Goal: Task Accomplishment & Management: Use online tool/utility

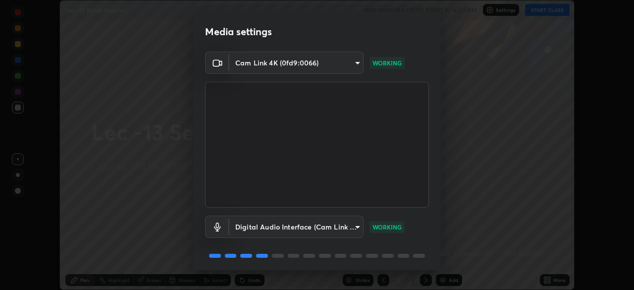
scroll to position [35, 0]
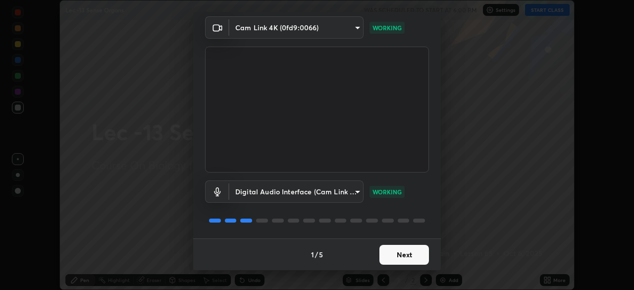
click at [409, 260] on button "Next" at bounding box center [404, 255] width 50 height 20
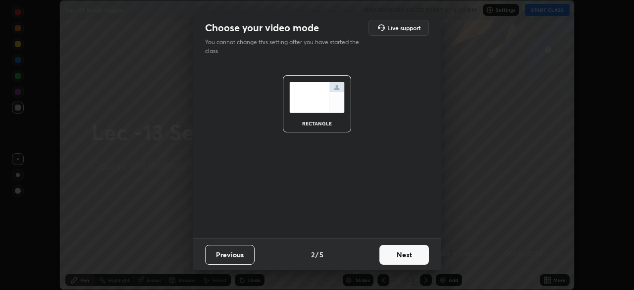
scroll to position [0, 0]
click at [414, 257] on button "Next" at bounding box center [404, 255] width 50 height 20
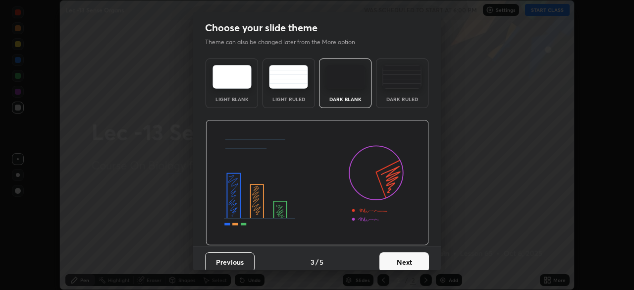
click at [418, 255] on button "Next" at bounding box center [404, 262] width 50 height 20
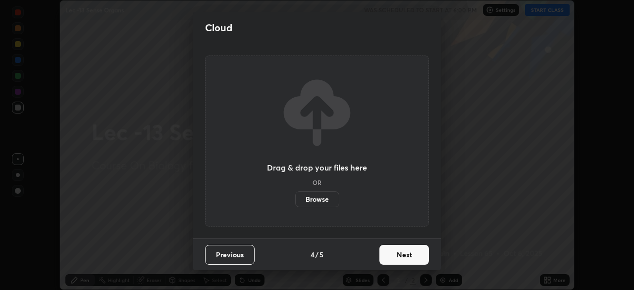
click at [420, 254] on button "Next" at bounding box center [404, 255] width 50 height 20
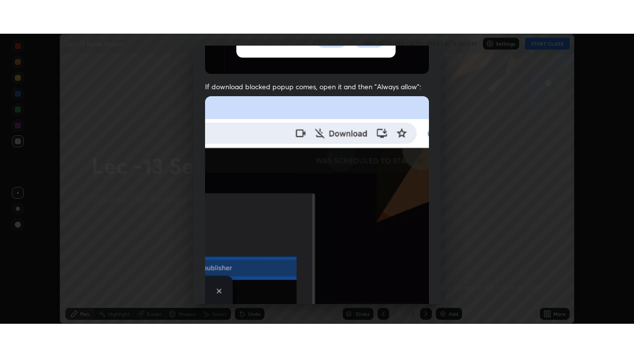
scroll to position [237, 0]
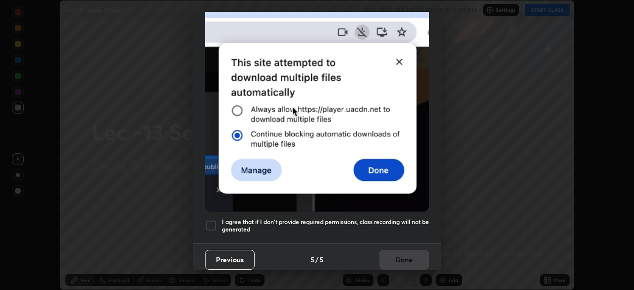
click at [215, 220] on div at bounding box center [211, 225] width 12 height 12
click at [412, 253] on button "Done" at bounding box center [404, 260] width 50 height 20
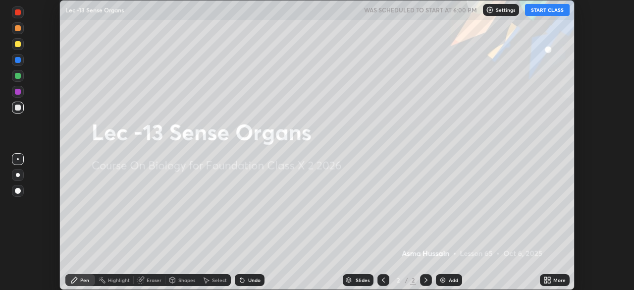
click at [548, 14] on button "START CLASS" at bounding box center [547, 10] width 45 height 12
click at [545, 279] on icon at bounding box center [545, 278] width 2 height 2
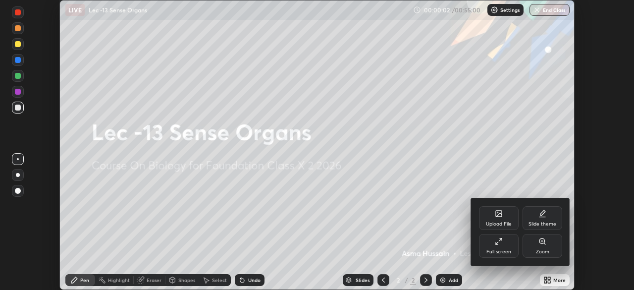
click at [504, 248] on div "Full screen" at bounding box center [499, 246] width 40 height 24
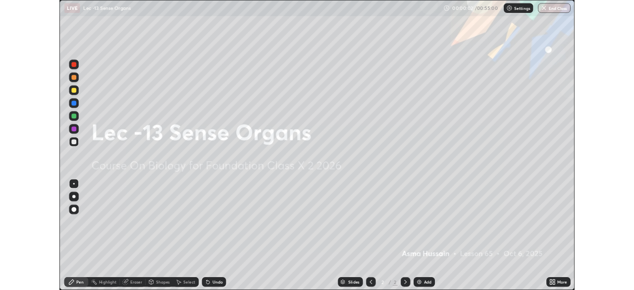
scroll to position [357, 634]
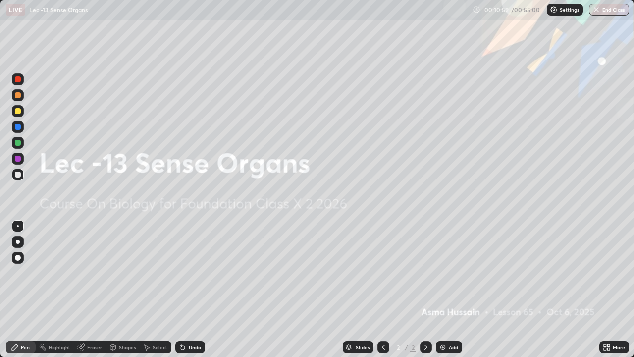
click at [198, 289] on div "Undo" at bounding box center [195, 346] width 12 height 5
click at [195, 289] on div "Undo" at bounding box center [190, 347] width 30 height 12
click at [192, 289] on div "Undo" at bounding box center [188, 347] width 34 height 20
click at [190, 289] on div "Undo" at bounding box center [190, 347] width 30 height 12
click at [189, 289] on div "Undo" at bounding box center [195, 346] width 12 height 5
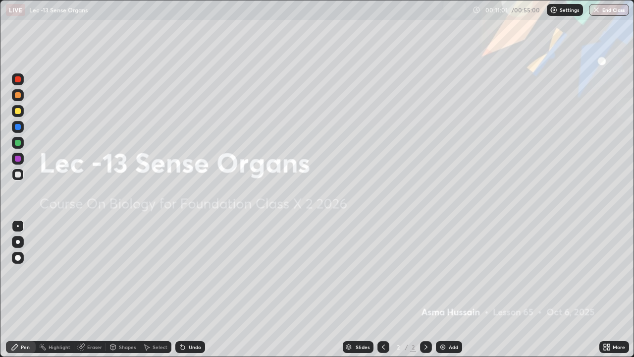
click at [187, 289] on div "Undo" at bounding box center [190, 347] width 30 height 12
click at [189, 289] on div "Undo" at bounding box center [195, 346] width 12 height 5
click at [191, 289] on div "Undo" at bounding box center [195, 346] width 12 height 5
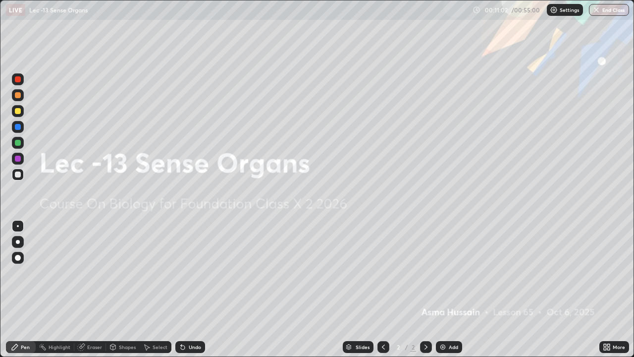
click at [190, 289] on div "Undo" at bounding box center [195, 346] width 12 height 5
click at [192, 289] on div "Undo" at bounding box center [195, 346] width 12 height 5
click at [191, 289] on div "Undo" at bounding box center [195, 346] width 12 height 5
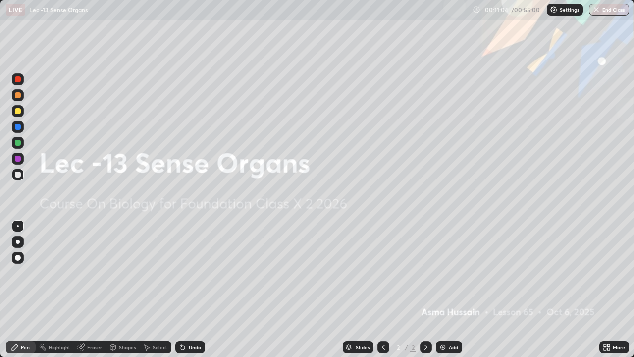
click at [193, 289] on div "Undo" at bounding box center [195, 346] width 12 height 5
click at [194, 289] on div "Undo" at bounding box center [195, 346] width 12 height 5
click at [451, 289] on div "Add" at bounding box center [449, 347] width 26 height 12
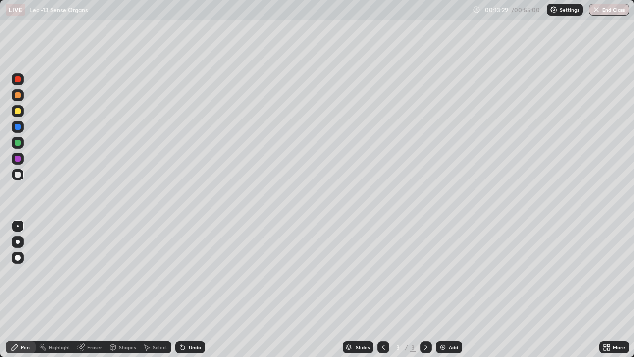
click at [459, 289] on div "Add" at bounding box center [449, 347] width 26 height 12
click at [382, 289] on icon at bounding box center [383, 347] width 8 height 8
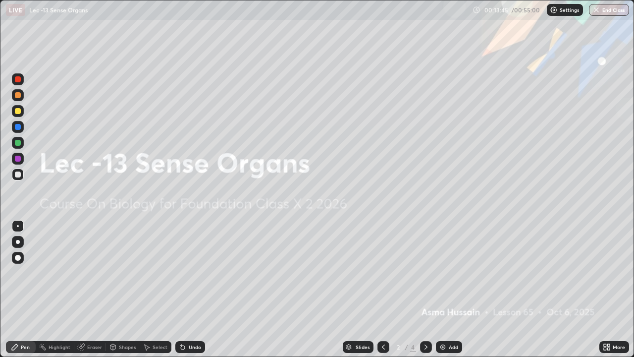
click at [420, 289] on div at bounding box center [426, 347] width 12 height 12
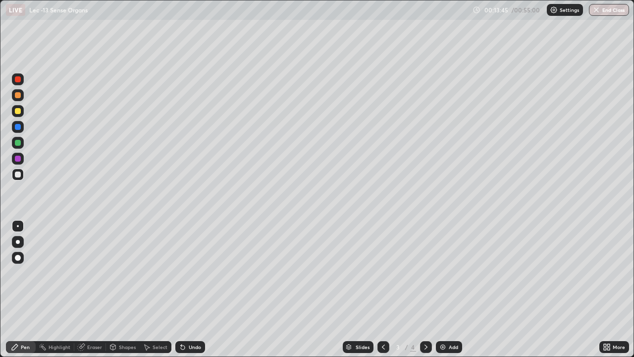
click at [425, 289] on icon at bounding box center [426, 347] width 8 height 8
click at [191, 289] on div "Undo" at bounding box center [195, 346] width 12 height 5
click at [189, 289] on div "Undo" at bounding box center [195, 346] width 12 height 5
click at [196, 289] on div "Undo" at bounding box center [190, 347] width 30 height 12
click at [17, 160] on div at bounding box center [18, 158] width 6 height 6
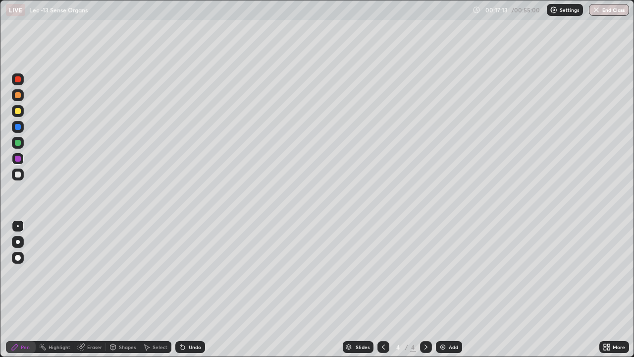
click at [22, 175] on div at bounding box center [18, 174] width 12 height 12
click at [383, 289] on icon at bounding box center [383, 347] width 8 height 8
click at [425, 289] on icon at bounding box center [426, 347] width 8 height 8
click at [189, 289] on div "Undo" at bounding box center [195, 346] width 12 height 5
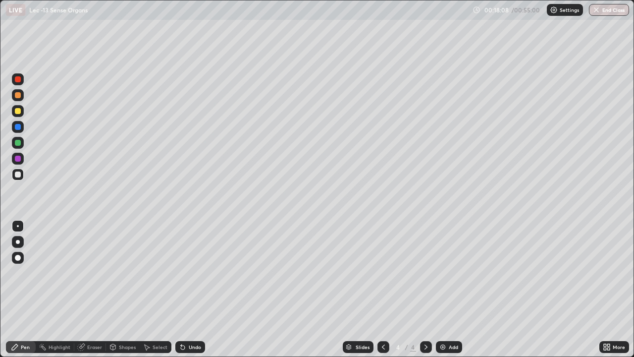
click at [189, 289] on div "Undo" at bounding box center [195, 346] width 12 height 5
click at [196, 289] on div "Undo" at bounding box center [195, 346] width 12 height 5
click at [16, 142] on div at bounding box center [18, 143] width 6 height 6
click at [383, 289] on icon at bounding box center [383, 347] width 8 height 8
click at [18, 174] on div at bounding box center [18, 174] width 6 height 6
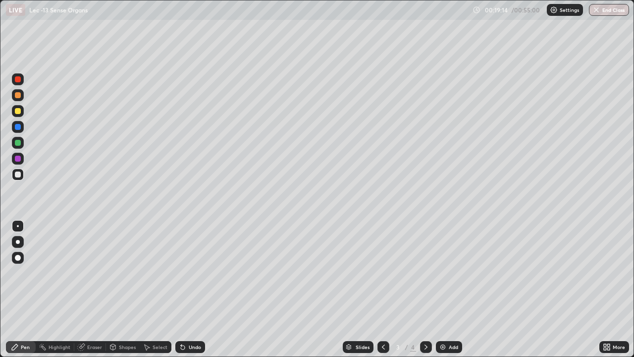
click at [425, 289] on div at bounding box center [426, 347] width 12 height 12
click at [380, 289] on div at bounding box center [383, 347] width 12 height 12
click at [427, 289] on div at bounding box center [426, 347] width 12 height 12
click at [383, 289] on icon at bounding box center [383, 347] width 8 height 8
click at [381, 289] on icon at bounding box center [383, 347] width 8 height 8
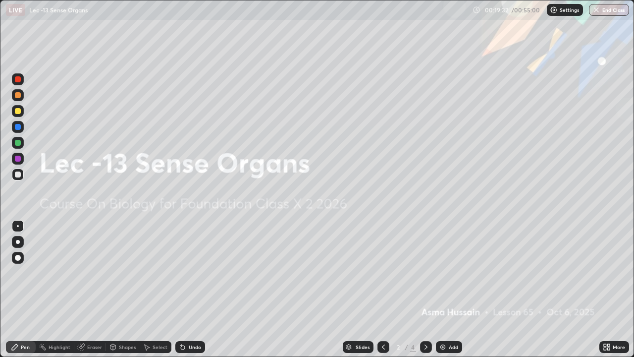
click at [425, 289] on icon at bounding box center [426, 347] width 8 height 8
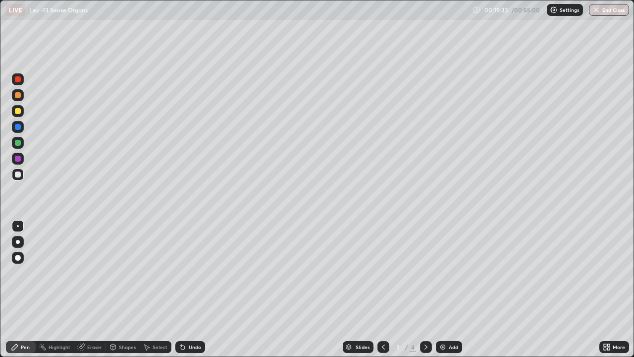
click at [426, 289] on icon at bounding box center [426, 347] width 8 height 8
click at [187, 289] on div "Undo" at bounding box center [190, 347] width 30 height 12
click at [189, 289] on div "Undo" at bounding box center [195, 346] width 12 height 5
click at [18, 128] on div at bounding box center [18, 127] width 6 height 6
click at [56, 289] on div "Highlight" at bounding box center [60, 346] width 22 height 5
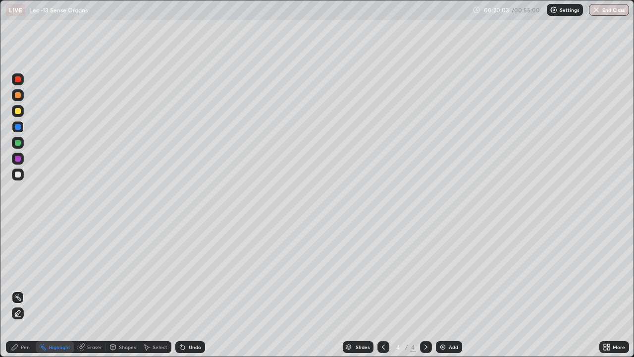
click at [19, 289] on icon at bounding box center [18, 313] width 8 height 8
click at [21, 289] on div "Pen" at bounding box center [25, 346] width 9 height 5
click at [18, 176] on div at bounding box center [18, 174] width 6 height 6
click at [18, 131] on div at bounding box center [18, 127] width 12 height 12
click at [60, 289] on div "Highlight" at bounding box center [60, 346] width 22 height 5
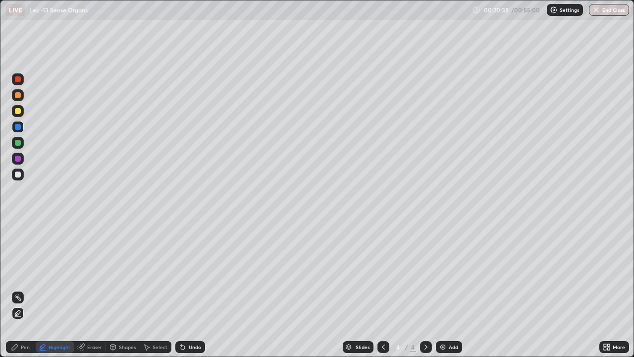
click at [23, 289] on div "Pen" at bounding box center [21, 347] width 30 height 12
click at [19, 178] on div at bounding box center [18, 174] width 12 height 12
click at [383, 289] on icon at bounding box center [383, 347] width 8 height 8
click at [425, 289] on icon at bounding box center [426, 347] width 8 height 8
click at [383, 289] on div at bounding box center [383, 347] width 12 height 12
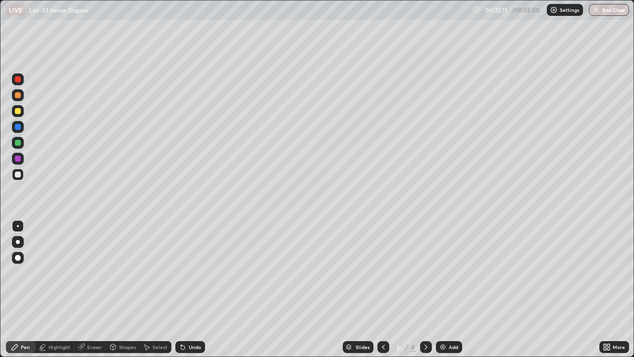
click at [424, 289] on div at bounding box center [426, 347] width 12 height 12
click at [20, 115] on div at bounding box center [18, 111] width 12 height 12
click at [191, 289] on div "Undo" at bounding box center [195, 346] width 12 height 5
click at [425, 289] on div at bounding box center [426, 347] width 12 height 12
click at [442, 289] on img at bounding box center [443, 347] width 8 height 8
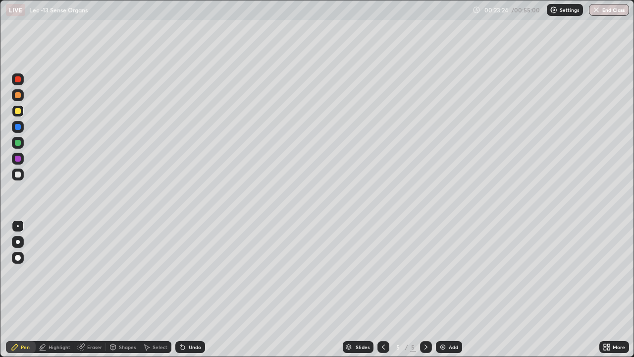
click at [18, 128] on div at bounding box center [18, 127] width 6 height 6
click at [185, 289] on icon at bounding box center [183, 347] width 8 height 8
click at [153, 289] on div "Select" at bounding box center [160, 346] width 15 height 5
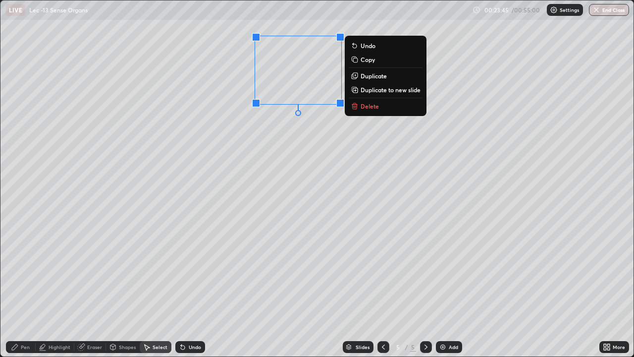
click at [21, 289] on div "Pen" at bounding box center [25, 346] width 9 height 5
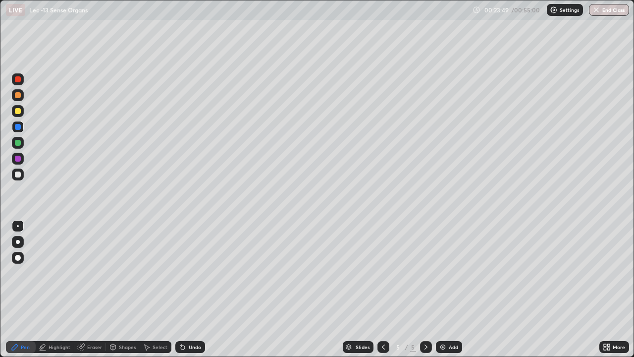
click at [379, 289] on icon at bounding box center [383, 347] width 8 height 8
click at [18, 111] on div at bounding box center [18, 111] width 6 height 6
click at [118, 289] on div "Shapes" at bounding box center [123, 347] width 34 height 12
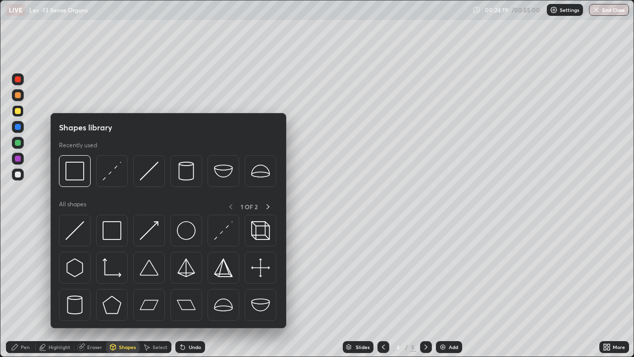
click at [49, 289] on div "Highlight" at bounding box center [60, 346] width 22 height 5
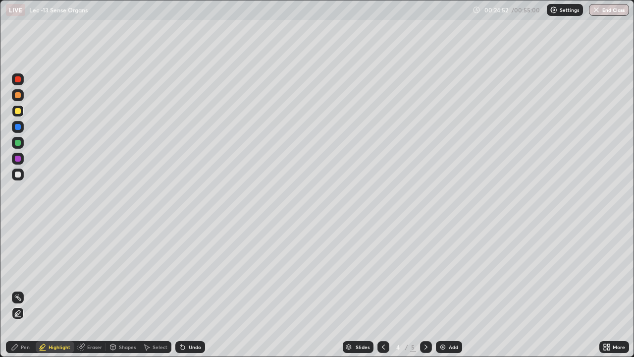
click at [25, 289] on div "Pen" at bounding box center [25, 346] width 9 height 5
click at [78, 289] on icon at bounding box center [81, 347] width 6 height 6
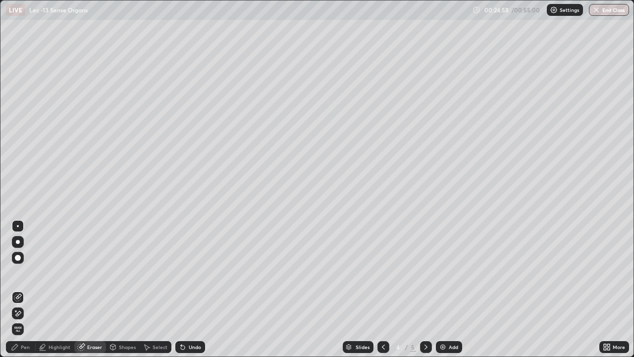
click at [28, 289] on div "Pen" at bounding box center [25, 346] width 9 height 5
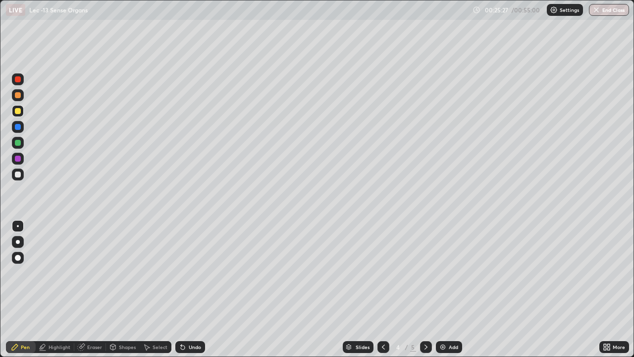
click at [425, 289] on icon at bounding box center [426, 347] width 8 height 8
click at [379, 289] on icon at bounding box center [383, 347] width 8 height 8
click at [56, 289] on div "Highlight" at bounding box center [60, 346] width 22 height 5
click at [19, 97] on div at bounding box center [18, 95] width 6 height 6
click at [187, 289] on div "Undo" at bounding box center [190, 347] width 30 height 12
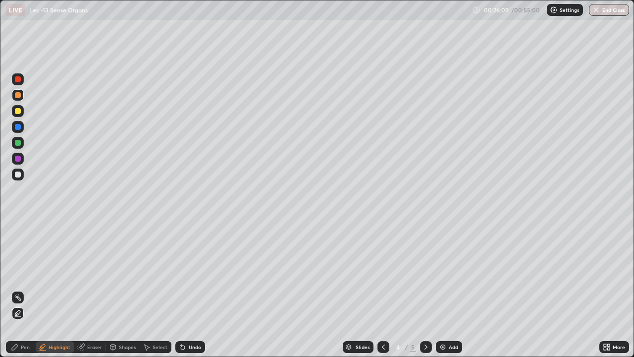
click at [22, 289] on div "Pen" at bounding box center [25, 346] width 9 height 5
click at [20, 113] on div at bounding box center [18, 111] width 12 height 12
click at [58, 289] on div "Highlight" at bounding box center [60, 346] width 22 height 5
click at [26, 289] on div "Pen" at bounding box center [21, 347] width 30 height 12
click at [176, 289] on div "Undo" at bounding box center [190, 347] width 30 height 12
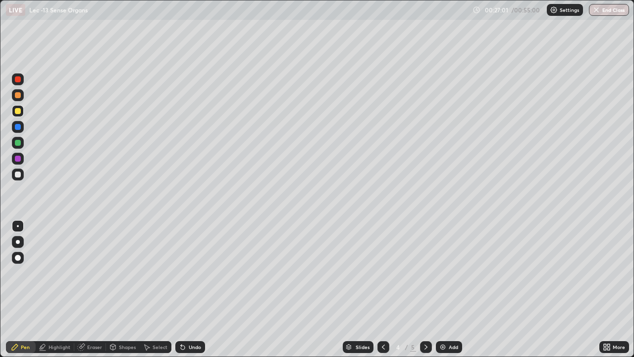
click at [181, 289] on icon at bounding box center [183, 347] width 4 height 4
click at [179, 289] on icon at bounding box center [183, 347] width 8 height 8
click at [18, 127] on div at bounding box center [18, 127] width 6 height 6
click at [188, 289] on div "Undo" at bounding box center [190, 347] width 30 height 12
click at [191, 289] on div "Undo" at bounding box center [195, 346] width 12 height 5
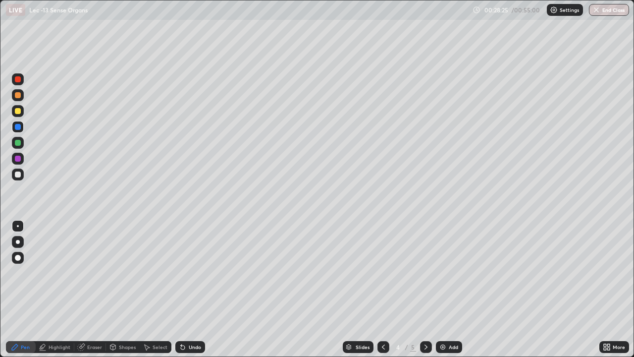
click at [191, 289] on div "Undo" at bounding box center [195, 346] width 12 height 5
click at [186, 289] on div "Undo" at bounding box center [190, 347] width 30 height 12
click at [190, 289] on div "Undo" at bounding box center [188, 347] width 34 height 20
click at [190, 289] on div "Undo" at bounding box center [190, 347] width 30 height 12
click at [423, 289] on icon at bounding box center [426, 347] width 8 height 8
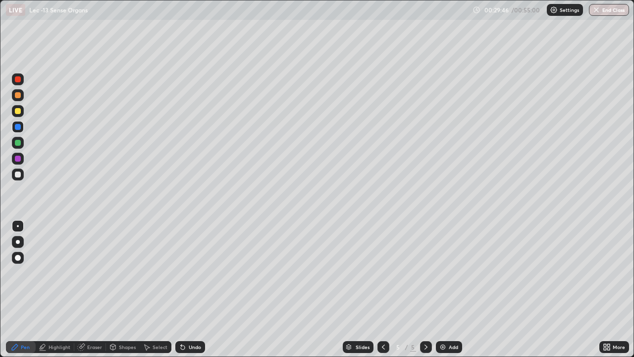
click at [185, 289] on div "Undo" at bounding box center [188, 347] width 34 height 20
click at [183, 289] on div "Undo" at bounding box center [188, 347] width 34 height 20
click at [182, 289] on icon at bounding box center [183, 347] width 8 height 8
click at [153, 289] on div "Select" at bounding box center [160, 346] width 15 height 5
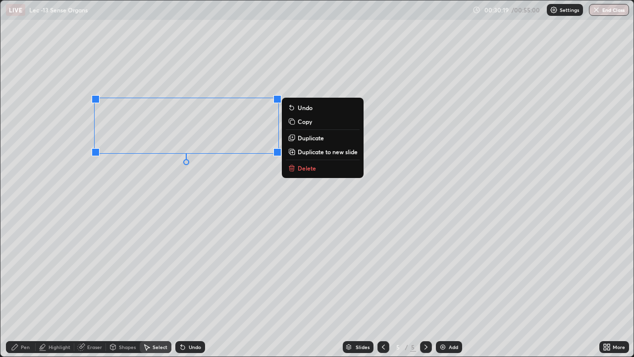
click at [239, 211] on div "0 ° Undo Copy Duplicate Duplicate to new slide Delete" at bounding box center [316, 178] width 633 height 356
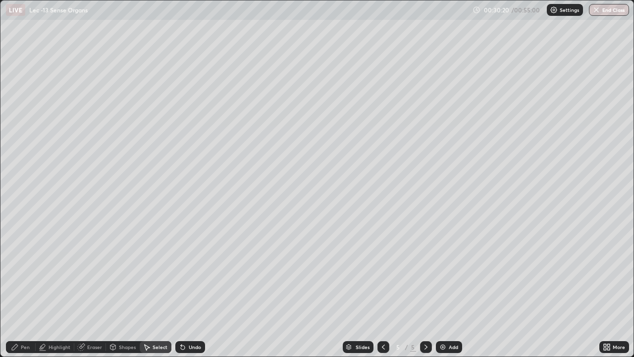
click at [52, 289] on div "Highlight" at bounding box center [60, 346] width 22 height 5
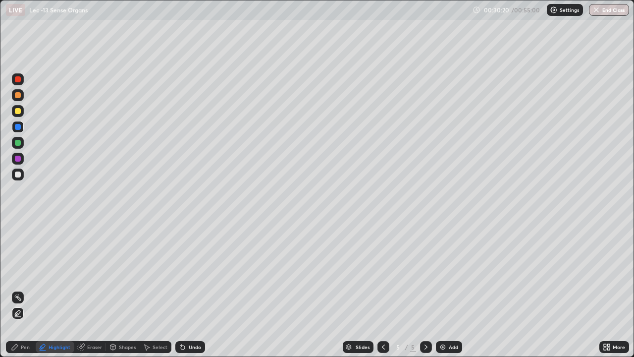
click at [29, 289] on div "Pen" at bounding box center [25, 346] width 9 height 5
click at [181, 289] on icon at bounding box center [183, 347] width 8 height 8
click at [182, 289] on icon at bounding box center [183, 347] width 8 height 8
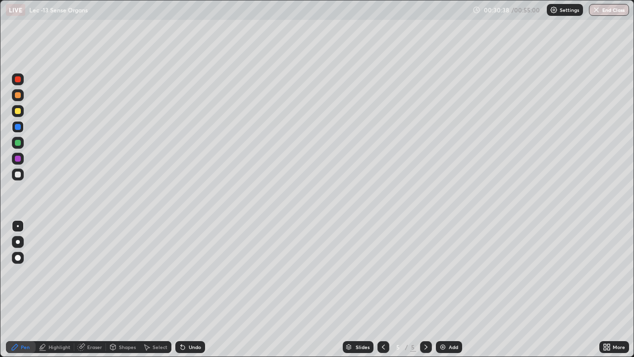
click at [80, 289] on icon at bounding box center [81, 347] width 6 height 6
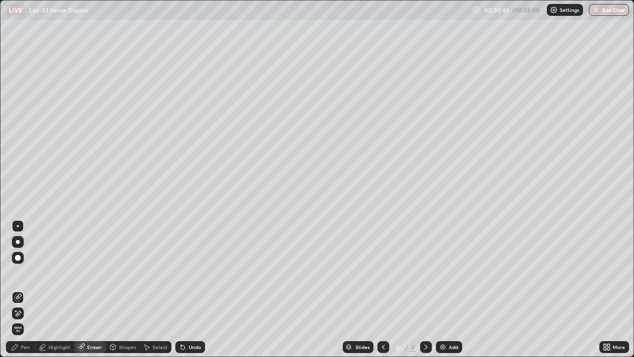
click at [23, 289] on div "Pen" at bounding box center [21, 347] width 30 height 12
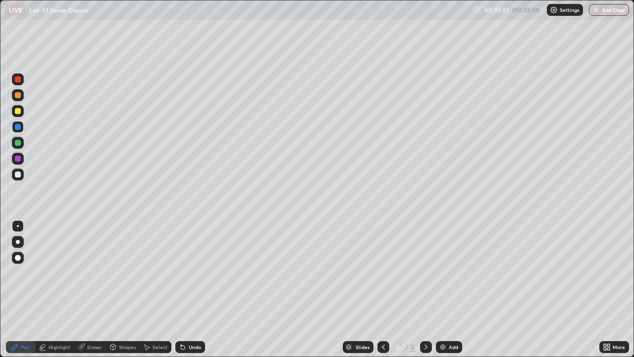
click at [123, 289] on div "Shapes" at bounding box center [127, 346] width 17 height 5
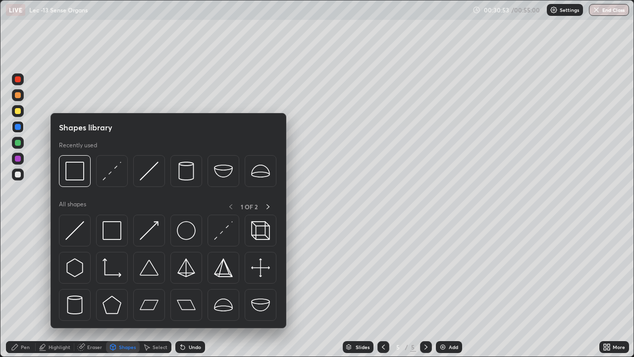
click at [46, 289] on icon at bounding box center [43, 347] width 8 height 8
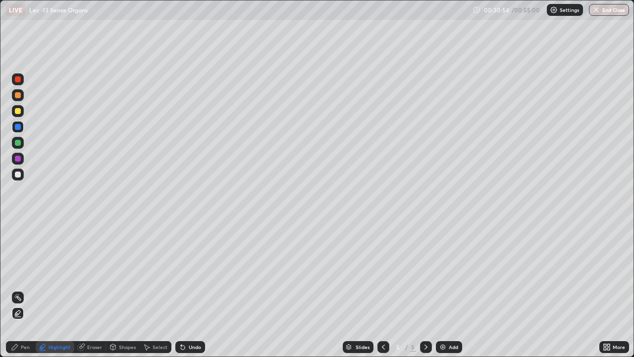
click at [157, 289] on div "Select" at bounding box center [156, 347] width 32 height 12
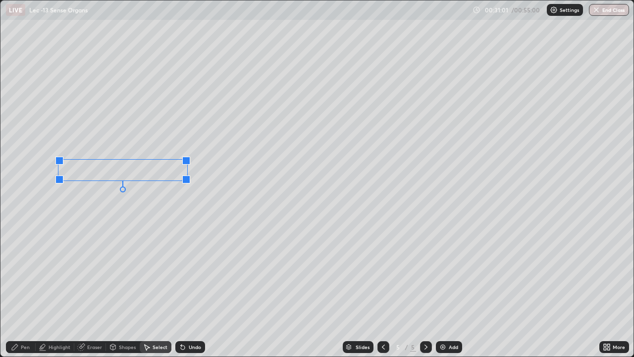
click at [186, 176] on div at bounding box center [186, 179] width 8 height 8
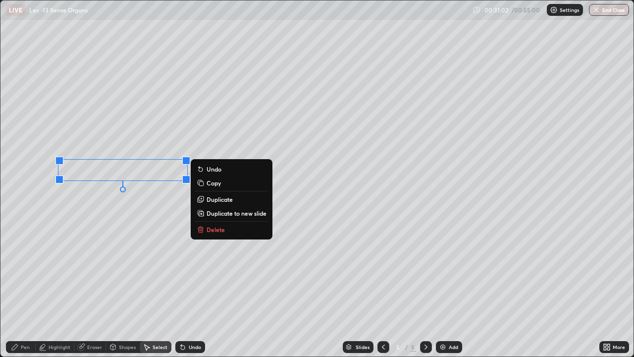
click at [249, 136] on div "0 ° Undo Copy Duplicate Duplicate to new slide Delete" at bounding box center [316, 178] width 633 height 356
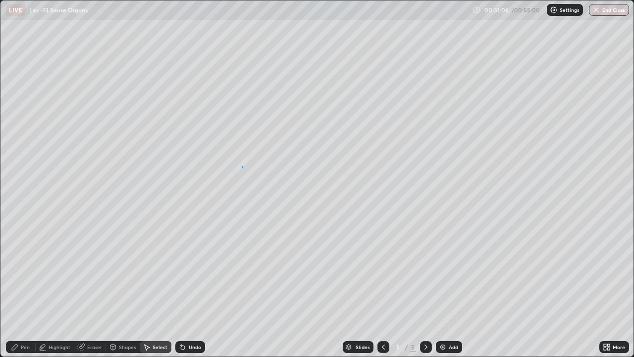
click at [242, 166] on div "0 ° Undo Copy Duplicate Duplicate to new slide Delete" at bounding box center [316, 178] width 633 height 356
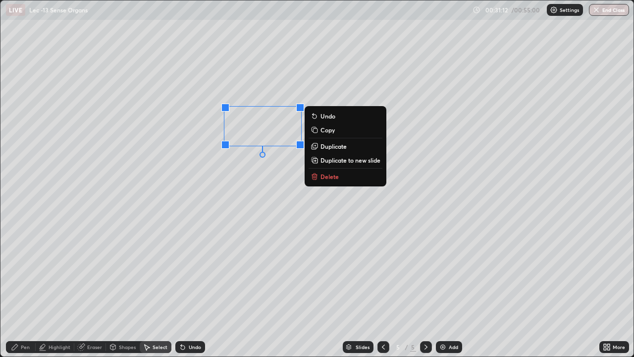
click at [209, 133] on div "0 ° Undo Copy Duplicate Duplicate to new slide Delete" at bounding box center [316, 178] width 633 height 356
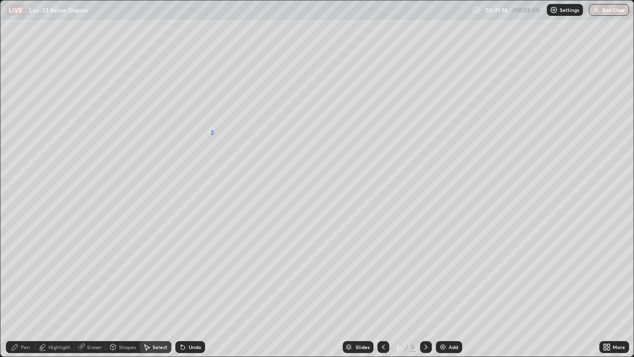
click at [212, 134] on div "0 ° Undo Copy Duplicate Duplicate to new slide Delete" at bounding box center [316, 178] width 633 height 356
click at [210, 126] on div "0 ° Undo Copy Duplicate Duplicate to new slide Delete" at bounding box center [316, 178] width 633 height 356
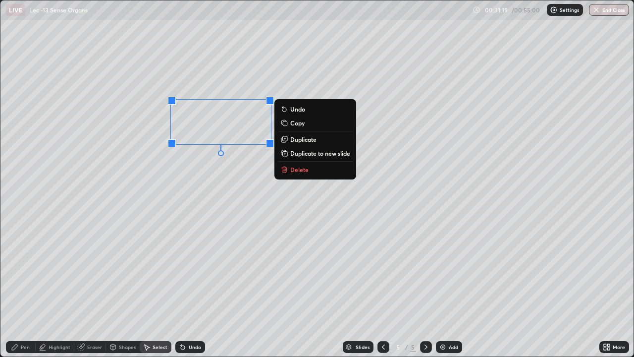
click at [247, 177] on div "0 ° Undo Copy Duplicate Duplicate to new slide Delete" at bounding box center [316, 178] width 633 height 356
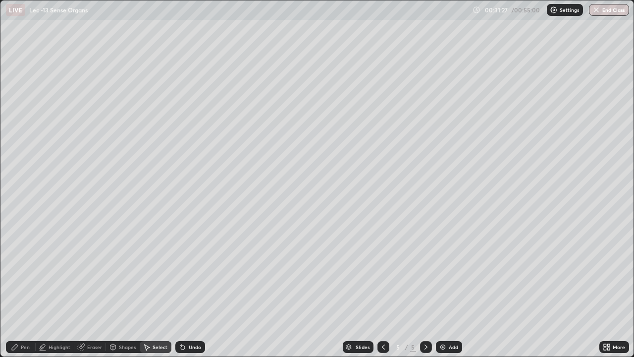
click at [22, 289] on div "Pen" at bounding box center [21, 347] width 30 height 12
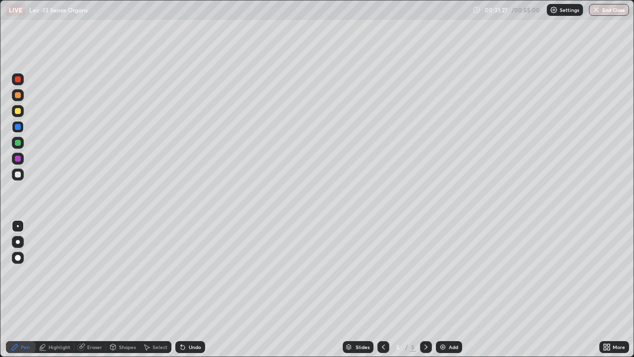
click at [26, 289] on div "Pen" at bounding box center [21, 347] width 30 height 20
click at [182, 289] on div "Undo" at bounding box center [190, 347] width 30 height 12
click at [183, 289] on icon at bounding box center [183, 347] width 8 height 8
click at [115, 289] on icon at bounding box center [113, 347] width 8 height 8
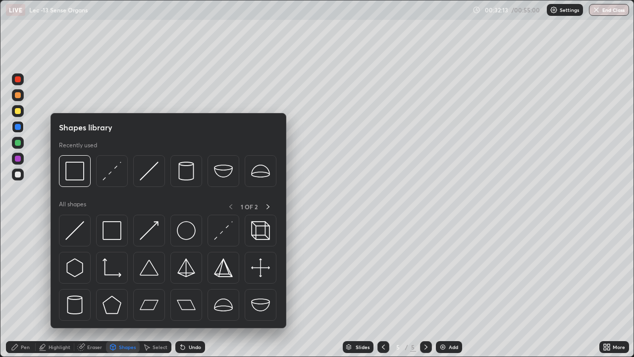
click at [93, 289] on div "Eraser" at bounding box center [94, 346] width 15 height 5
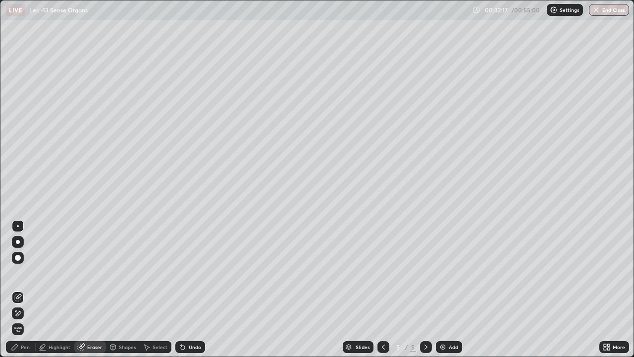
click at [28, 289] on div "Pen" at bounding box center [25, 346] width 9 height 5
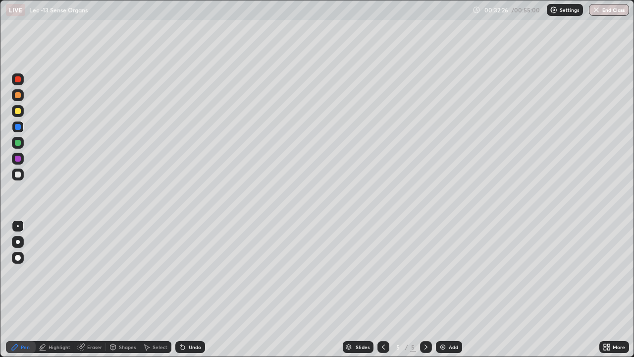
click at [154, 289] on div "Select" at bounding box center [160, 346] width 15 height 5
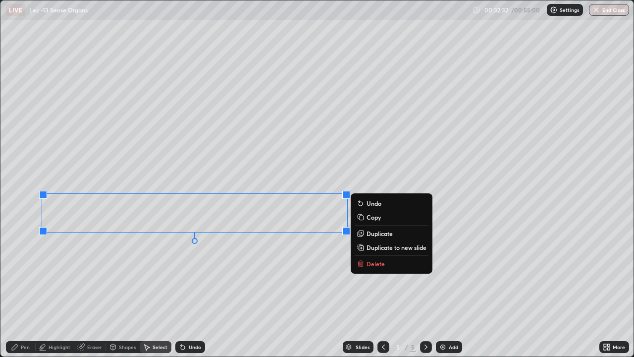
click at [27, 289] on div "Pen" at bounding box center [21, 347] width 30 height 12
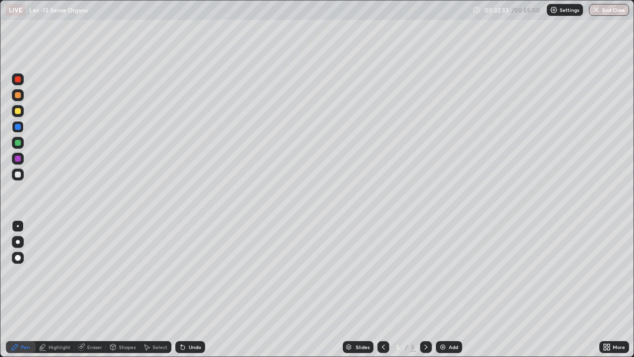
click at [18, 110] on div at bounding box center [18, 111] width 6 height 6
click at [85, 289] on div "Eraser" at bounding box center [90, 347] width 32 height 12
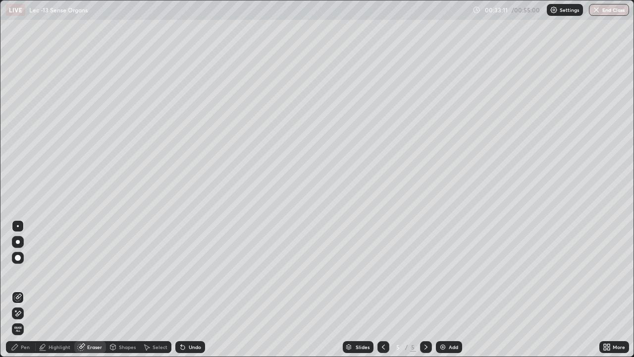
click at [25, 289] on div "Pen" at bounding box center [21, 347] width 30 height 12
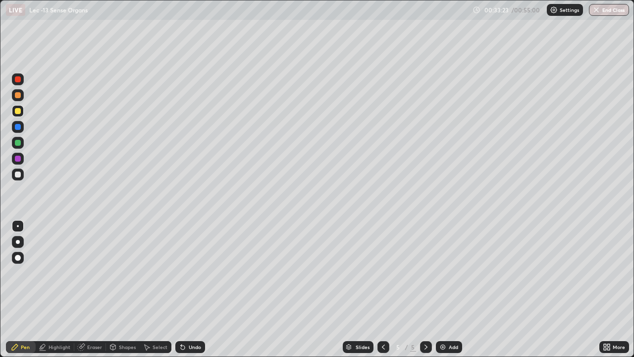
click at [85, 289] on div "Eraser" at bounding box center [90, 347] width 32 height 12
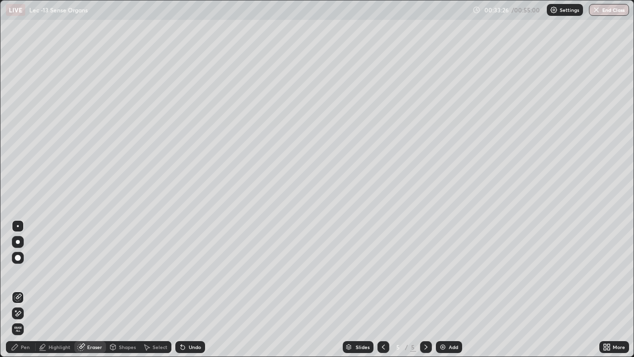
click at [24, 289] on div "Pen" at bounding box center [25, 346] width 9 height 5
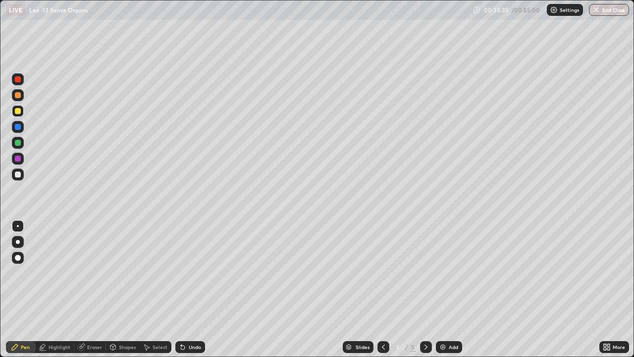
click at [189, 289] on div "Undo" at bounding box center [195, 346] width 12 height 5
click at [192, 289] on div "Undo" at bounding box center [190, 347] width 30 height 12
click at [186, 289] on div "Undo" at bounding box center [190, 347] width 30 height 12
click at [189, 289] on div "Undo" at bounding box center [195, 346] width 12 height 5
click at [381, 289] on icon at bounding box center [383, 347] width 8 height 8
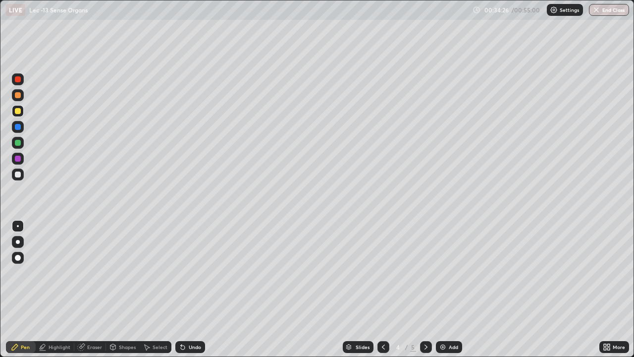
click at [421, 289] on div at bounding box center [426, 347] width 12 height 12
click at [425, 289] on icon at bounding box center [425, 346] width 3 height 5
click at [450, 289] on div "Add" at bounding box center [453, 346] width 9 height 5
click at [20, 173] on div at bounding box center [18, 174] width 6 height 6
click at [386, 289] on icon at bounding box center [383, 347] width 8 height 8
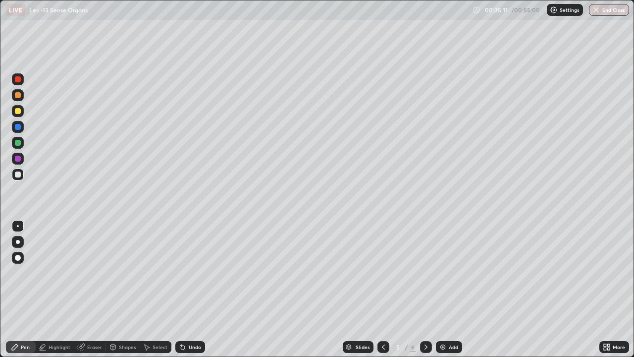
click at [385, 289] on icon at bounding box center [383, 347] width 8 height 8
click at [379, 289] on div at bounding box center [383, 347] width 12 height 12
click at [422, 289] on icon at bounding box center [426, 347] width 8 height 8
click at [425, 289] on icon at bounding box center [425, 346] width 3 height 5
click at [425, 289] on icon at bounding box center [426, 347] width 8 height 8
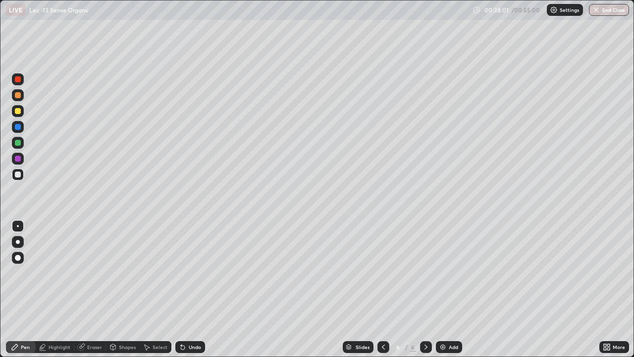
click at [449, 289] on div "Add" at bounding box center [453, 346] width 9 height 5
click at [381, 289] on div at bounding box center [383, 347] width 12 height 12
click at [181, 289] on div "Undo" at bounding box center [190, 347] width 30 height 12
click at [184, 289] on icon at bounding box center [183, 347] width 8 height 8
click at [185, 289] on icon at bounding box center [183, 347] width 8 height 8
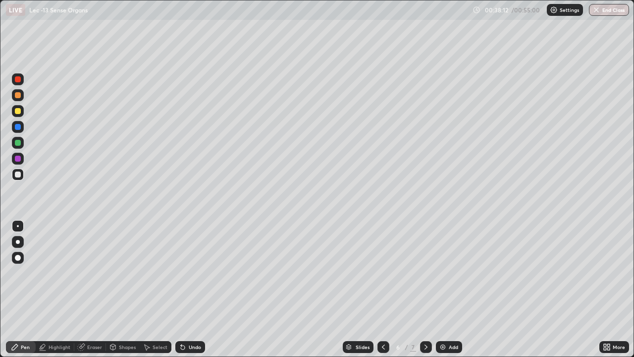
click at [189, 289] on div "Undo" at bounding box center [195, 346] width 12 height 5
click at [196, 289] on div "Undo" at bounding box center [195, 346] width 12 height 5
click at [197, 289] on div "Undo" at bounding box center [195, 346] width 12 height 5
click at [195, 289] on div "Undo" at bounding box center [195, 346] width 12 height 5
click at [196, 289] on div "Undo" at bounding box center [190, 347] width 30 height 12
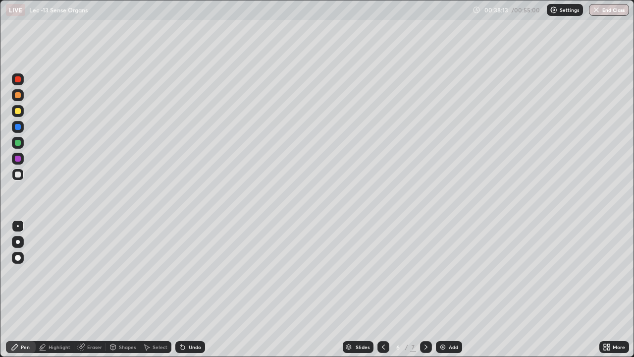
click at [199, 289] on div "Undo" at bounding box center [190, 347] width 30 height 12
click at [201, 289] on div "Undo" at bounding box center [188, 347] width 34 height 20
click at [199, 289] on div "Undo" at bounding box center [190, 347] width 30 height 12
click at [185, 289] on div "Undo" at bounding box center [190, 347] width 30 height 12
click at [425, 289] on icon at bounding box center [426, 347] width 8 height 8
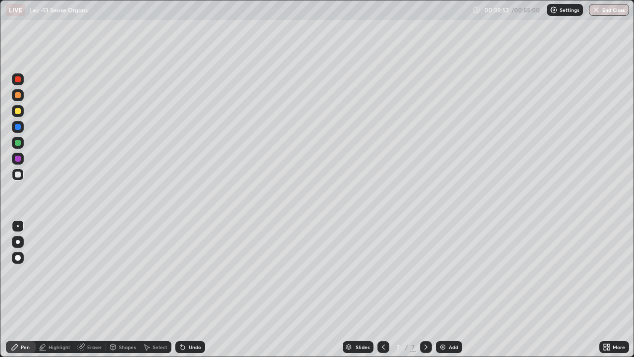
click at [387, 289] on div at bounding box center [383, 347] width 12 height 12
click at [189, 289] on div "Undo" at bounding box center [190, 347] width 30 height 12
click at [426, 289] on icon at bounding box center [426, 347] width 8 height 8
click at [380, 289] on icon at bounding box center [383, 347] width 8 height 8
click at [186, 289] on div "Undo" at bounding box center [190, 347] width 30 height 12
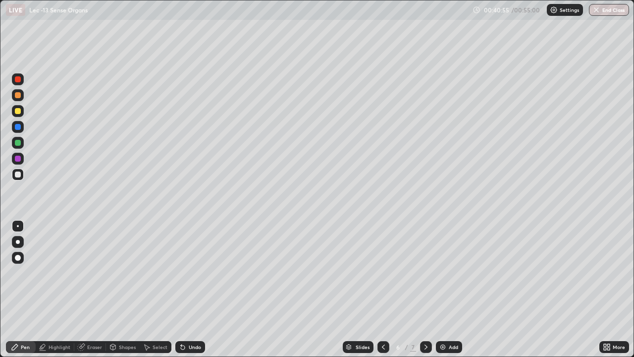
click at [189, 289] on div "Undo" at bounding box center [195, 346] width 12 height 5
click at [192, 289] on div "Undo" at bounding box center [195, 346] width 12 height 5
click at [416, 289] on div "6 / 7" at bounding box center [404, 347] width 54 height 20
click at [417, 289] on div "6 / 7" at bounding box center [404, 347] width 54 height 20
click at [425, 289] on icon at bounding box center [425, 346] width 3 height 5
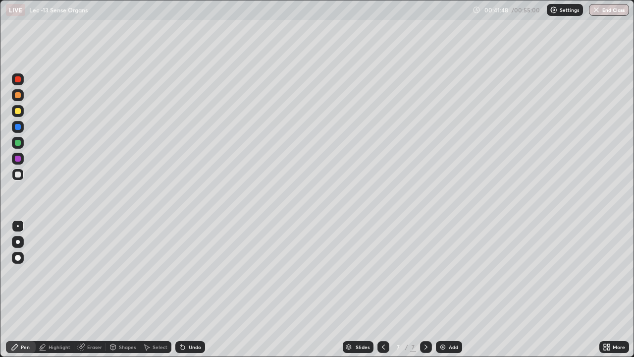
click at [193, 289] on div "Undo" at bounding box center [190, 347] width 30 height 12
click at [191, 289] on div "Undo" at bounding box center [195, 346] width 12 height 5
click at [381, 289] on div at bounding box center [383, 347] width 12 height 20
click at [181, 289] on icon at bounding box center [181, 344] width 1 height 1
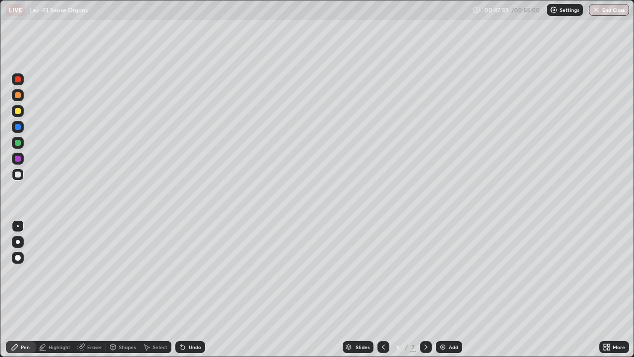
click at [424, 289] on icon at bounding box center [425, 346] width 3 height 5
click at [444, 289] on img at bounding box center [443, 347] width 8 height 8
click at [603, 289] on icon at bounding box center [607, 347] width 8 height 8
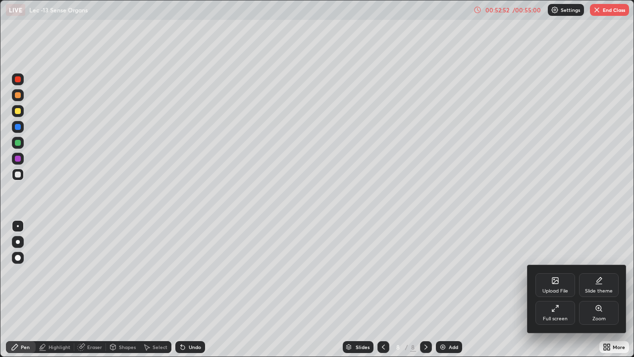
click at [553, 289] on div "Full screen" at bounding box center [555, 313] width 40 height 24
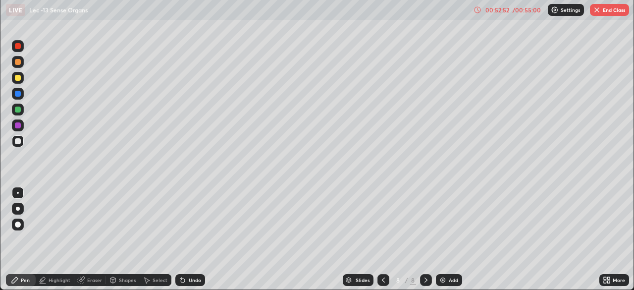
scroll to position [49231, 48887]
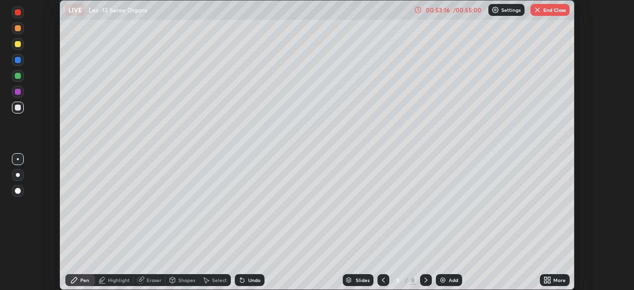
click at [547, 10] on button "End Class" at bounding box center [549, 10] width 39 height 12
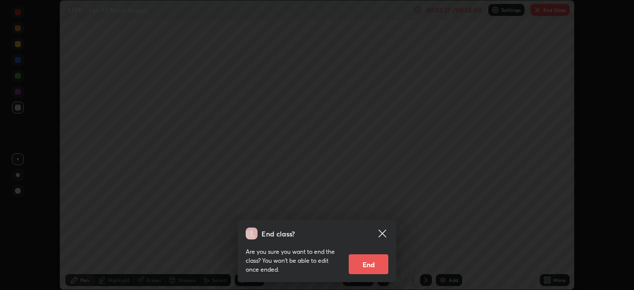
click at [381, 256] on button "End" at bounding box center [369, 264] width 40 height 20
